Goal: Information Seeking & Learning: Find specific fact

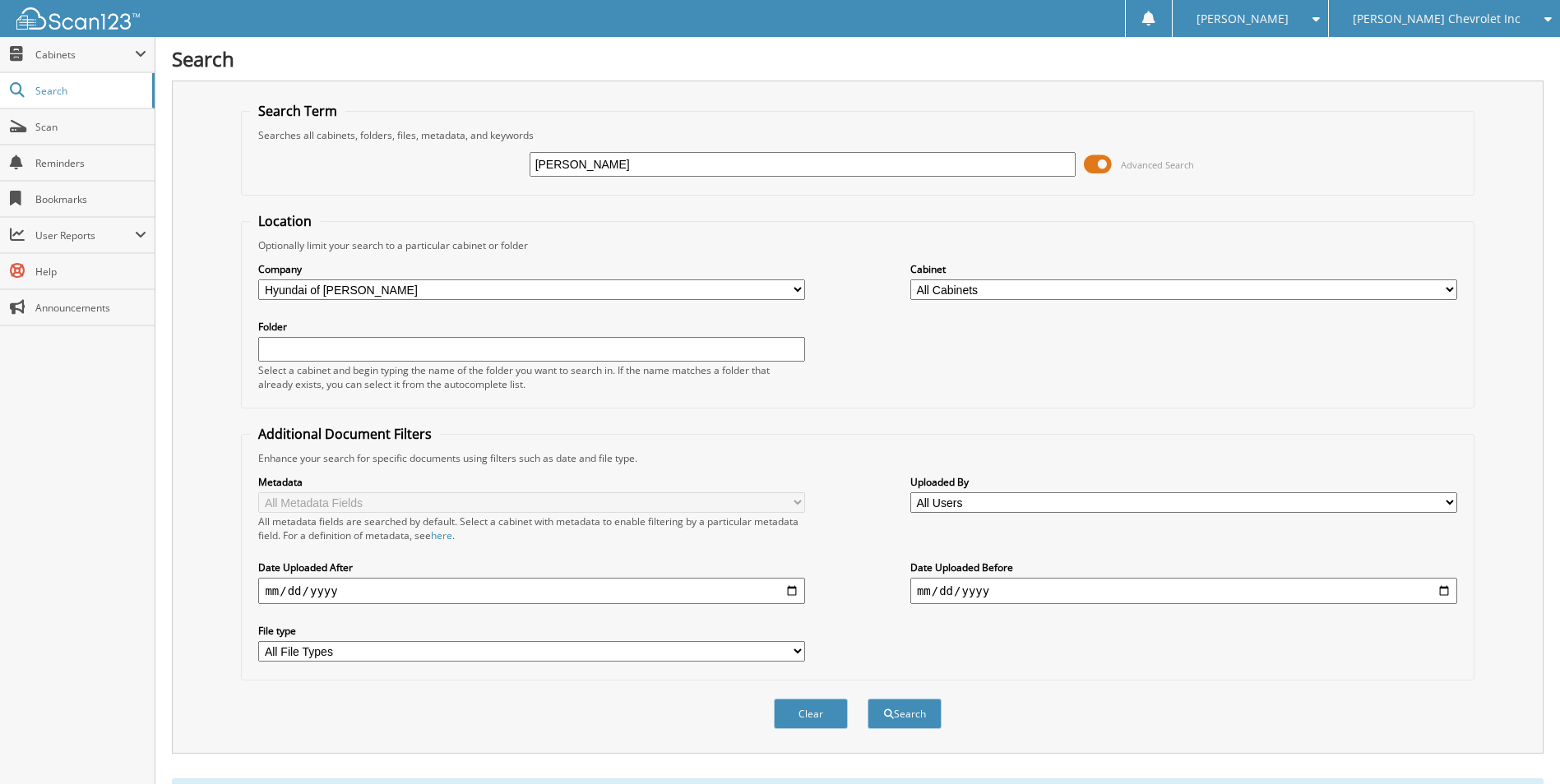
click at [1465, 18] on span "[PERSON_NAME] Chevrolet Inc" at bounding box center [1437, 19] width 168 height 10
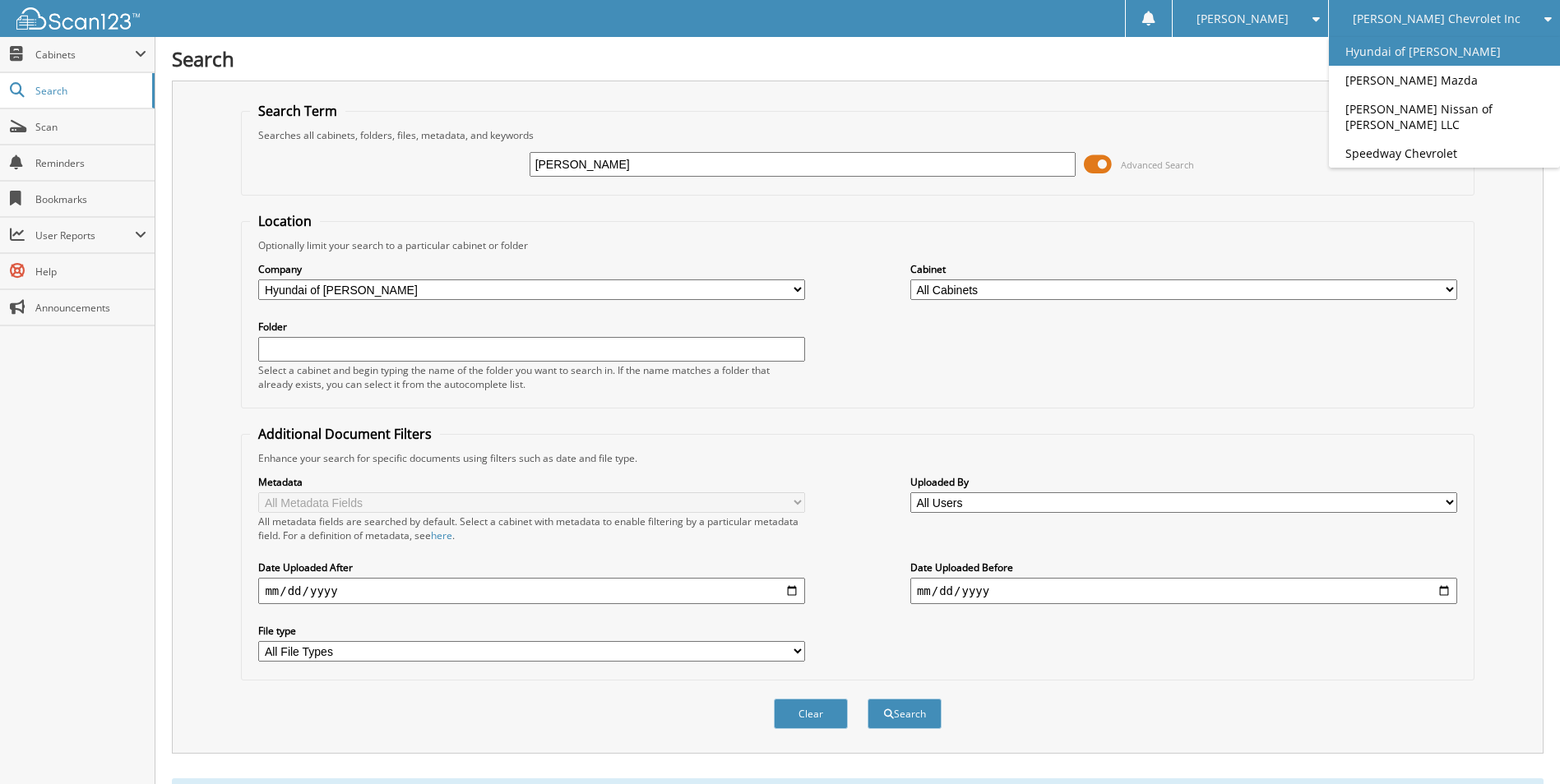
click at [1449, 49] on link "Hyundai of [PERSON_NAME]" at bounding box center [1444, 51] width 231 height 29
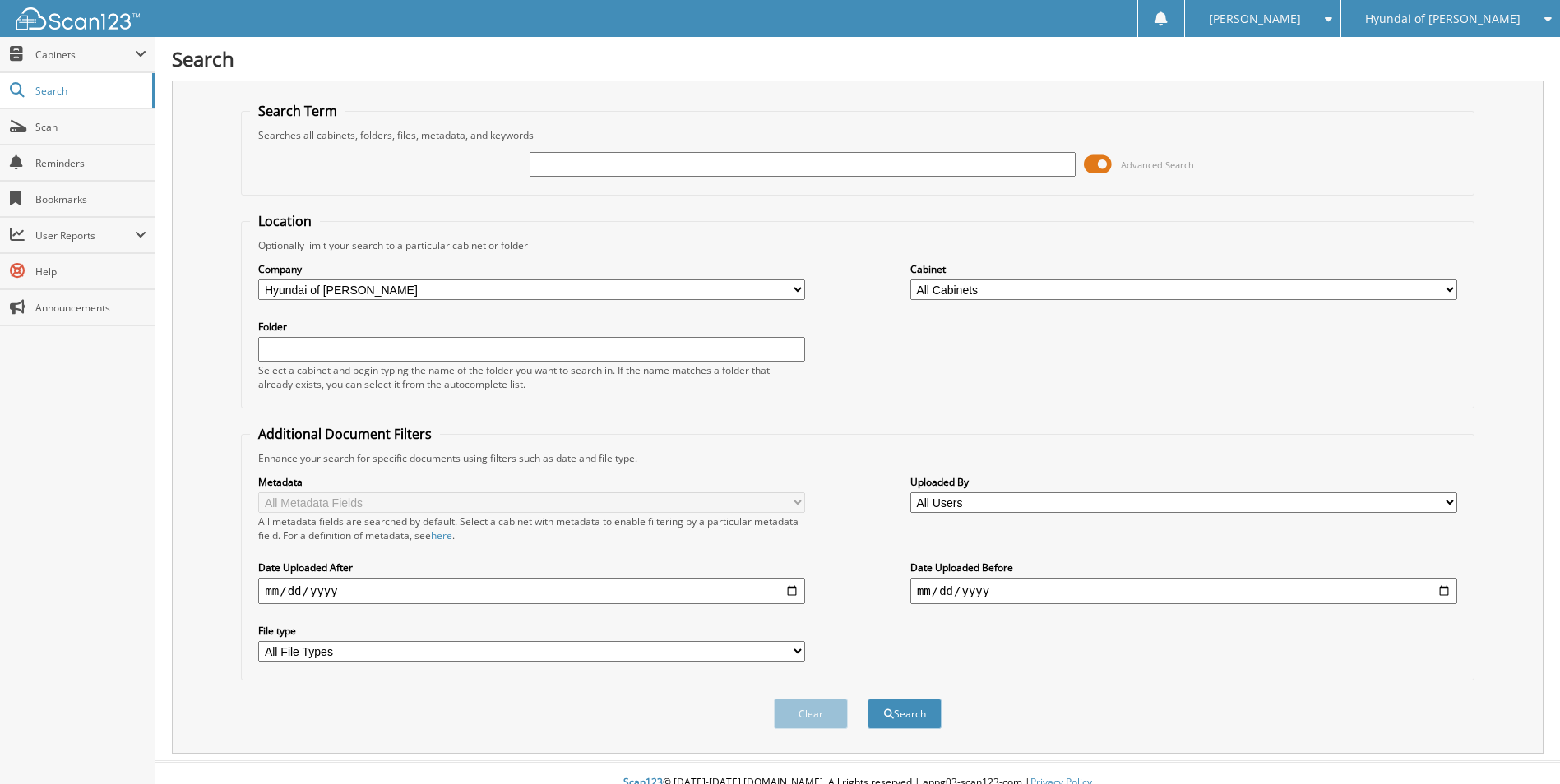
click at [667, 165] on input "text" at bounding box center [803, 165] width 546 height 25
type input "38154"
click at [868, 699] on button "Search" at bounding box center [904, 714] width 74 height 31
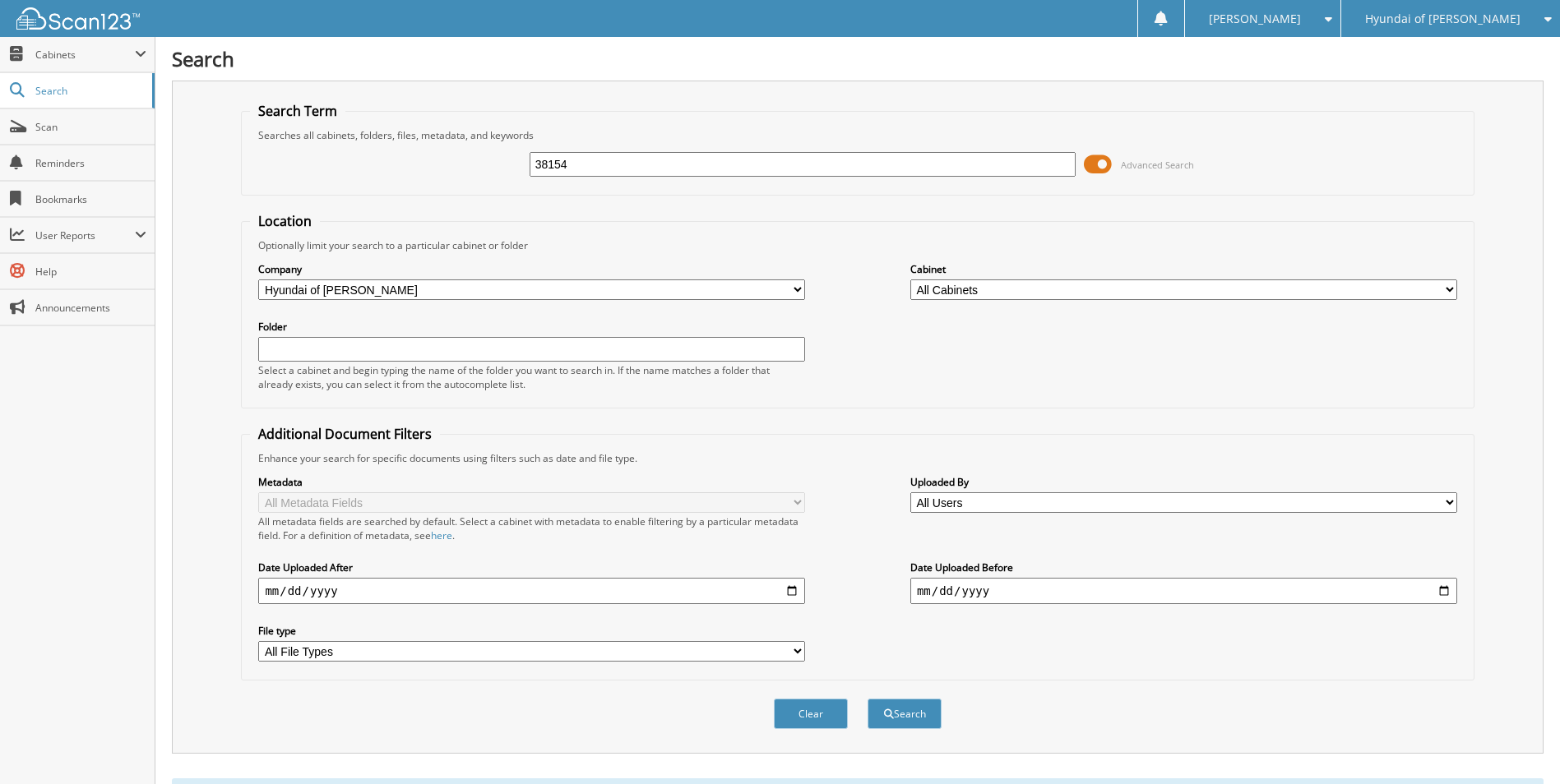
drag, startPoint x: 581, startPoint y: 164, endPoint x: 413, endPoint y: 156, distance: 168.2
click at [413, 156] on div "38154 Advanced Search" at bounding box center [857, 165] width 1215 height 45
